Goal: Information Seeking & Learning: Learn about a topic

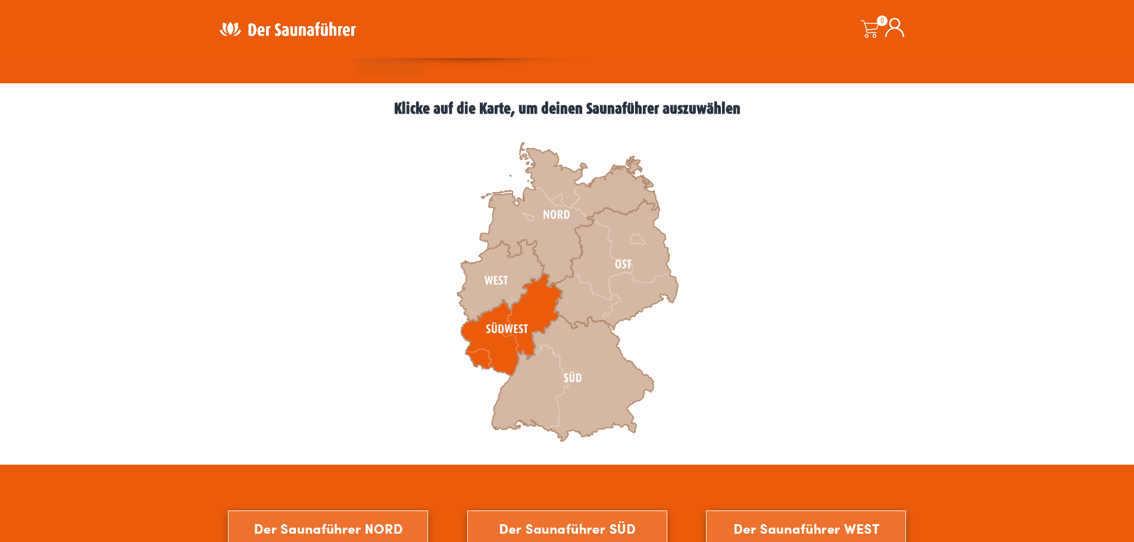
click at [498, 336] on icon at bounding box center [511, 325] width 101 height 102
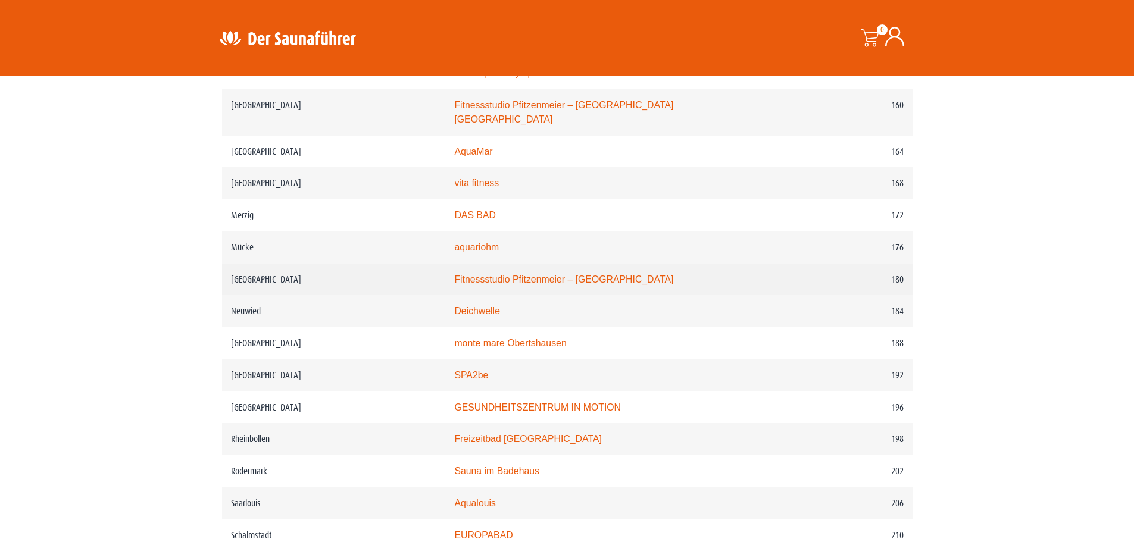
scroll to position [1904, 0]
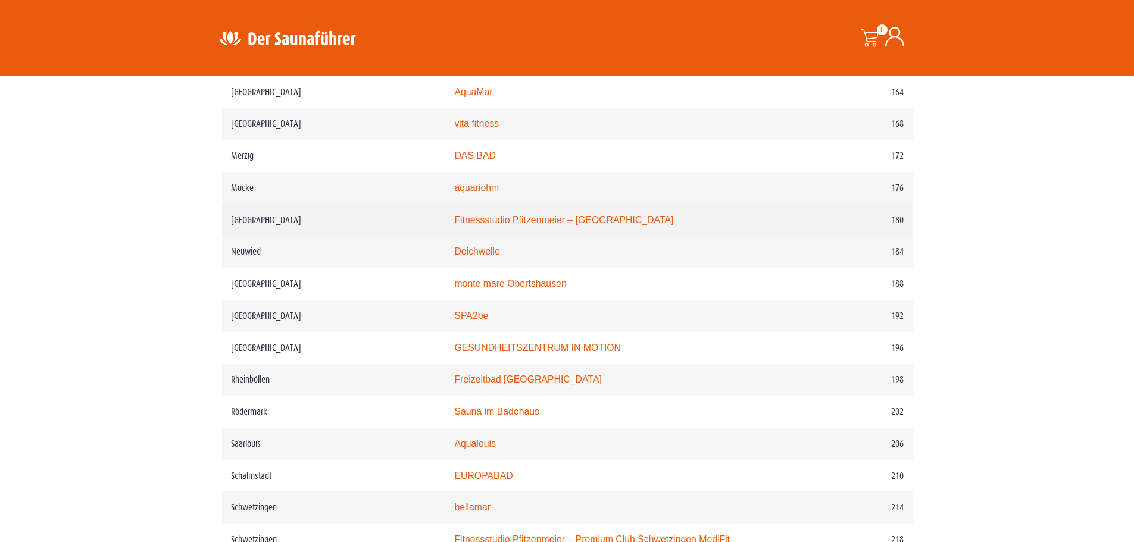
click at [549, 217] on link "Fitnessstudio Pfitzenmeier – Premium Resort Neustadt" at bounding box center [563, 220] width 219 height 10
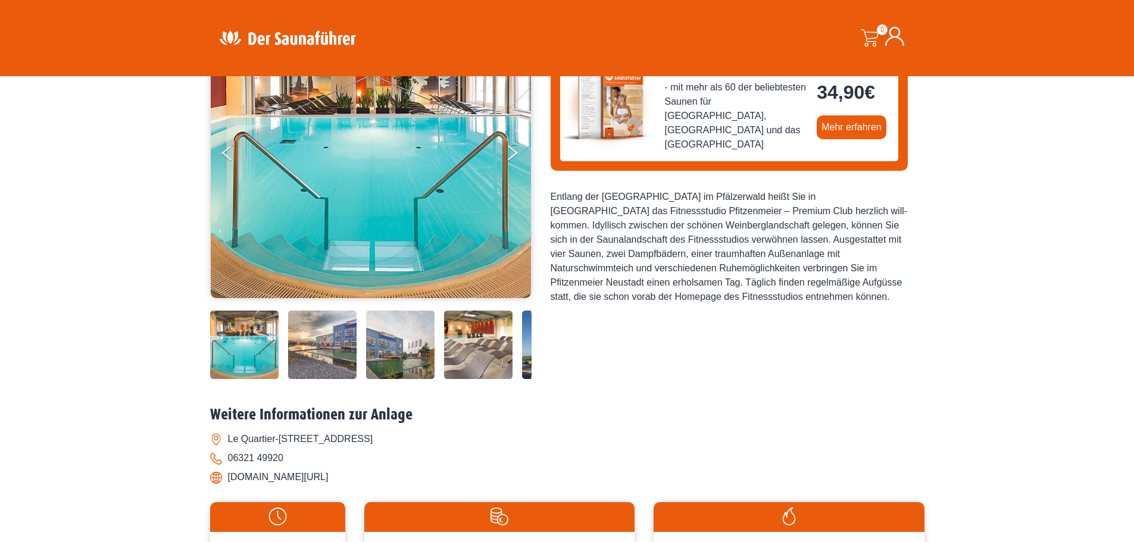
scroll to position [179, 0]
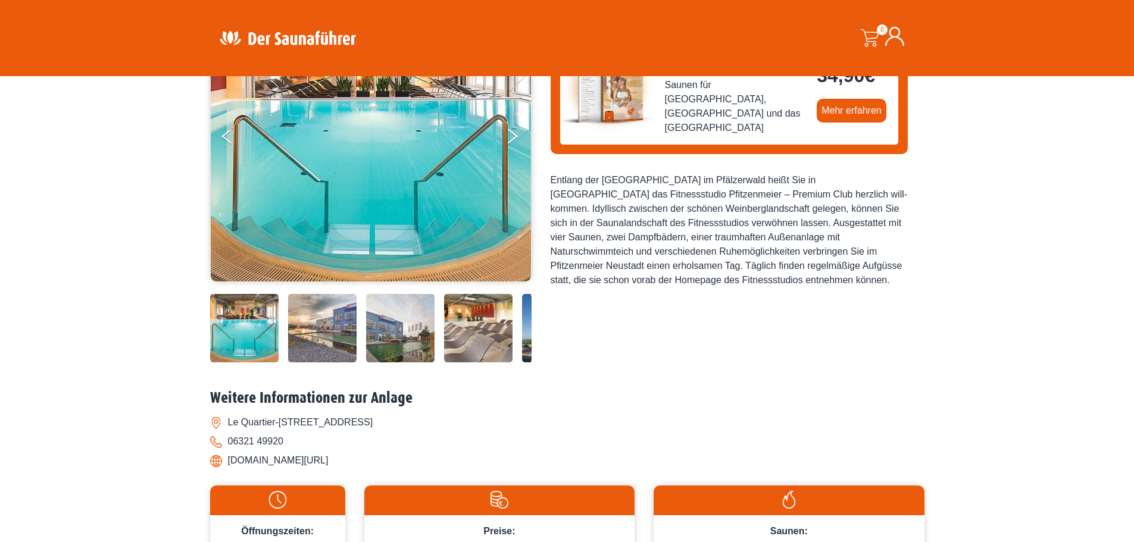
click at [462, 327] on img at bounding box center [478, 328] width 68 height 68
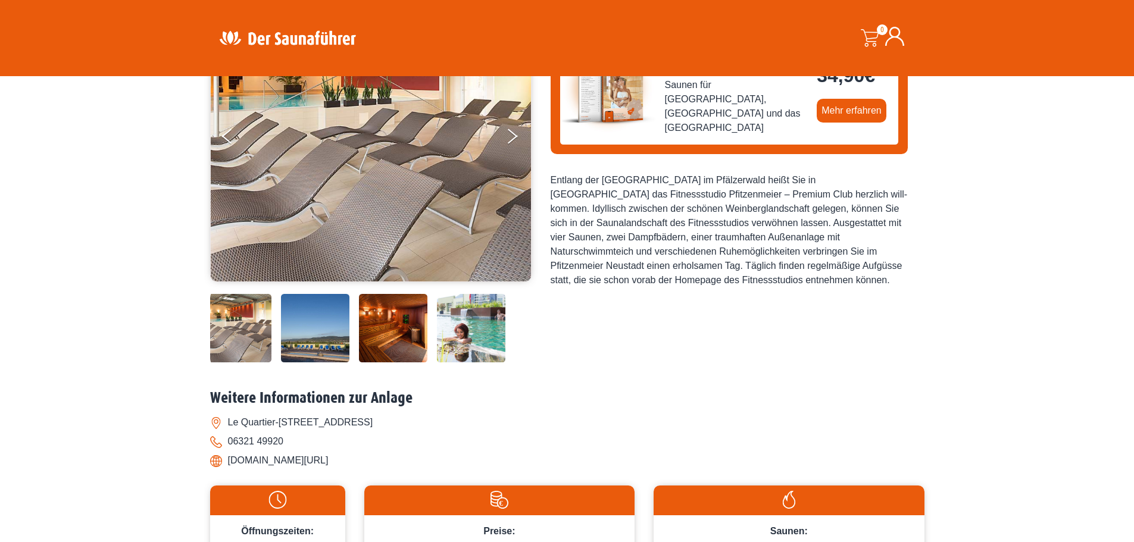
click at [406, 328] on img at bounding box center [393, 328] width 68 height 68
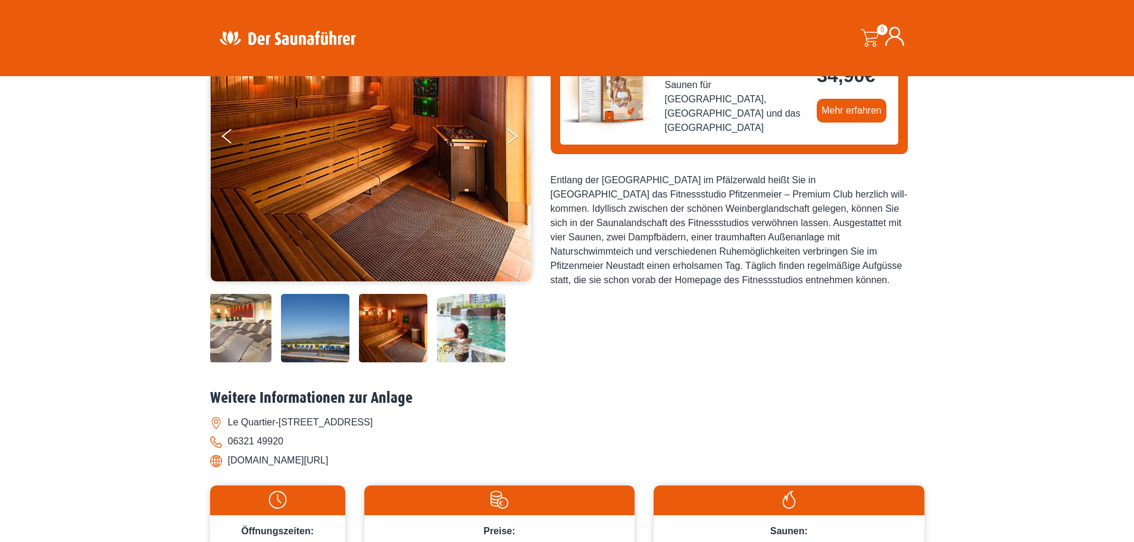
click at [457, 332] on img at bounding box center [471, 328] width 68 height 68
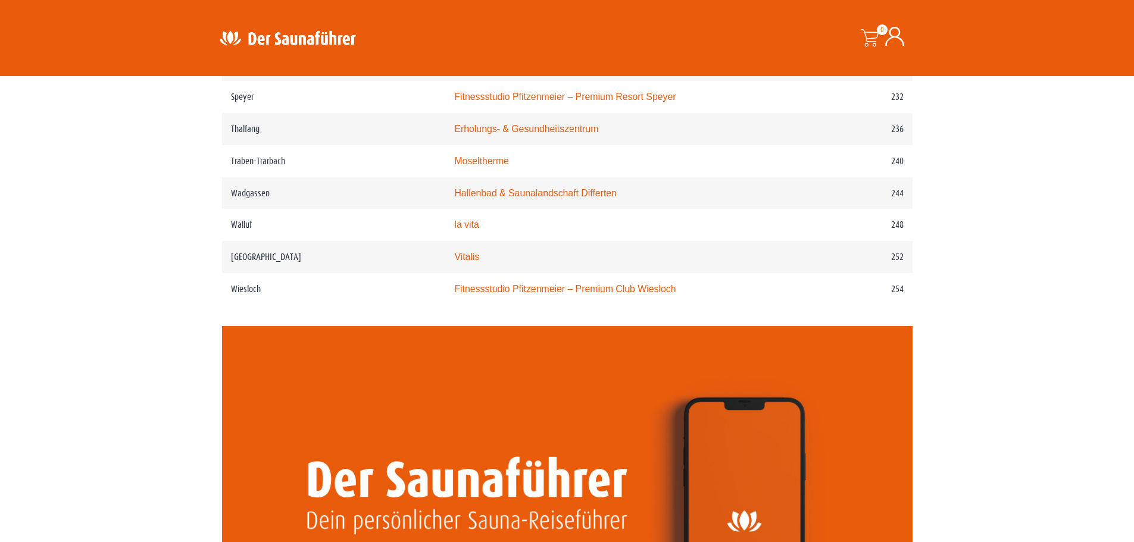
scroll to position [2499, 0]
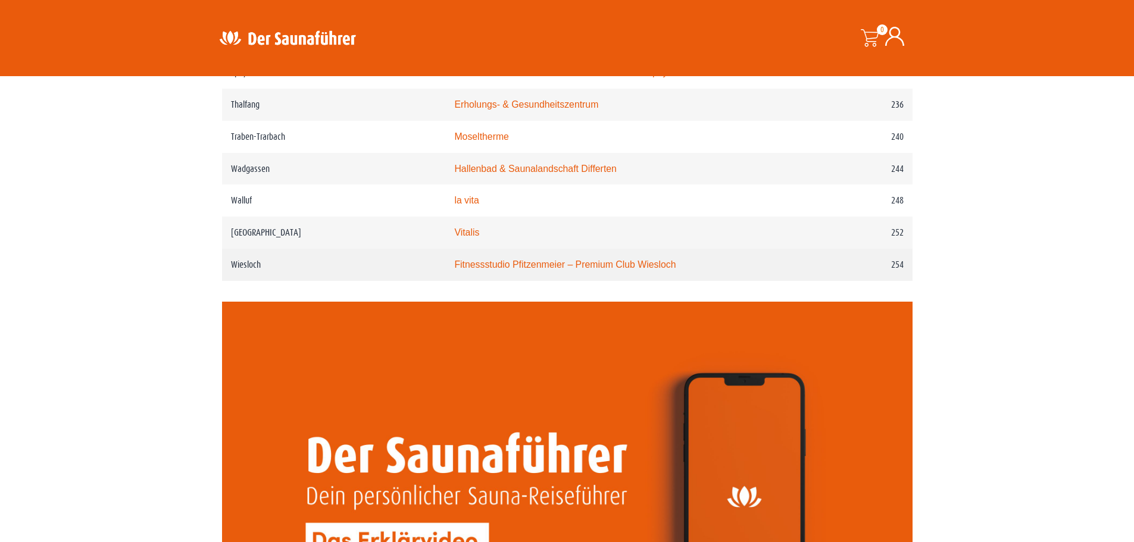
click at [518, 270] on link "Fitnessstudio Pfitzenmeier – Premium Club Wiesloch" at bounding box center [564, 264] width 221 height 10
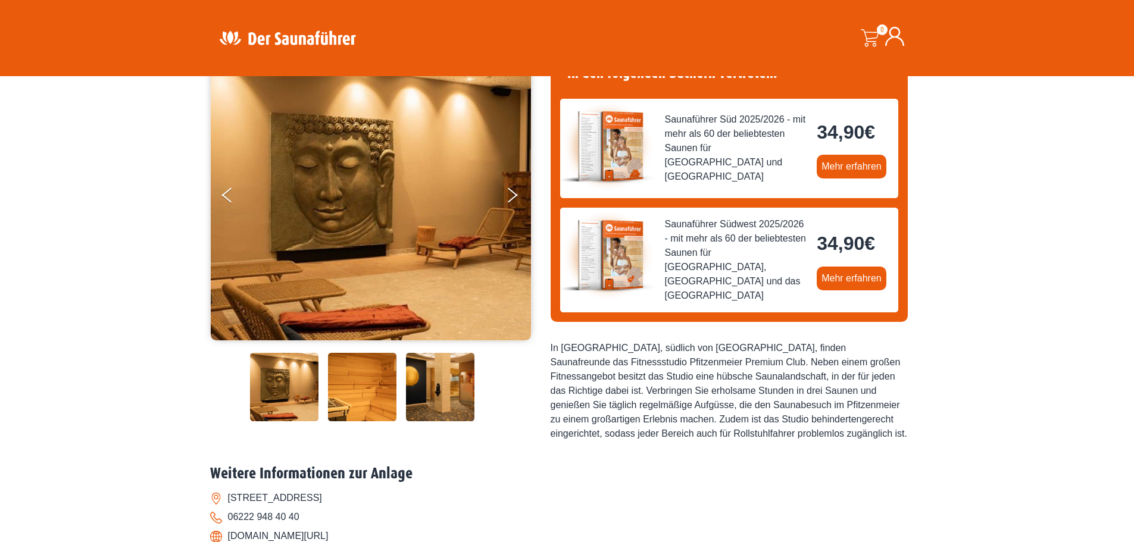
scroll to position [119, 0]
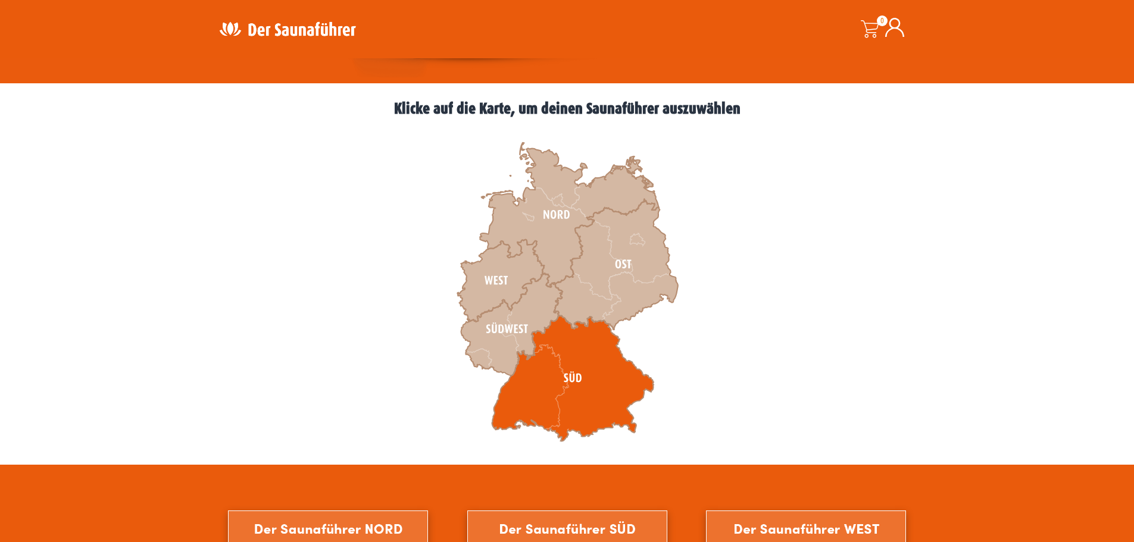
scroll to position [298, 0]
click at [525, 387] on icon at bounding box center [573, 378] width 162 height 126
